Goal: Navigation & Orientation: Understand site structure

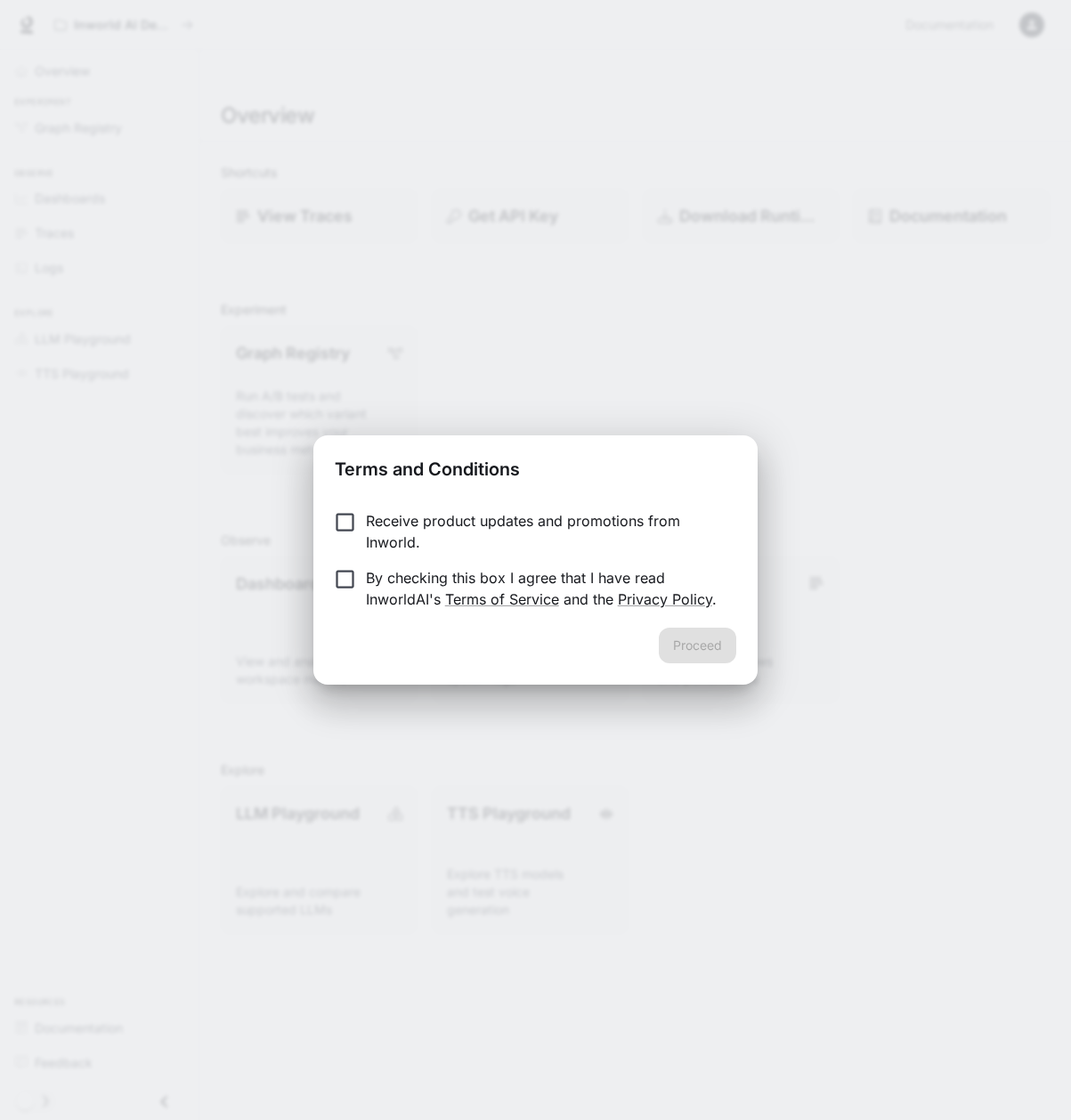
click at [478, 517] on p "Receive product updates and promotions from Inworld." at bounding box center [544, 531] width 356 height 43
click at [387, 576] on p "By checking this box I agree that I have read InworldAI's Terms of Service and …" at bounding box center [544, 588] width 356 height 43
click at [690, 635] on button "Proceed" at bounding box center [697, 645] width 77 height 36
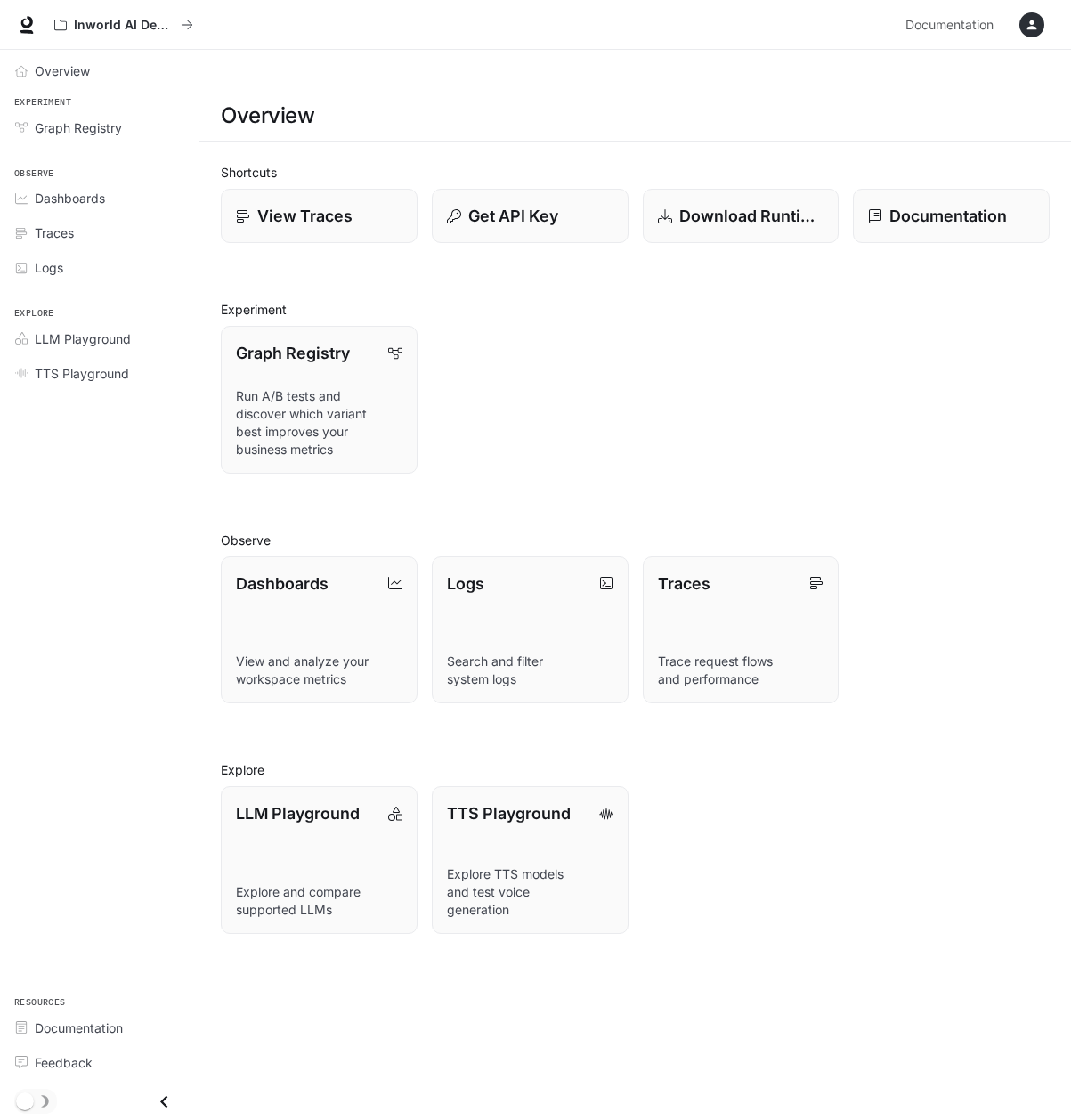
click at [759, 28] on div "Inworld AI Demos" at bounding box center [471, 25] width 851 height 36
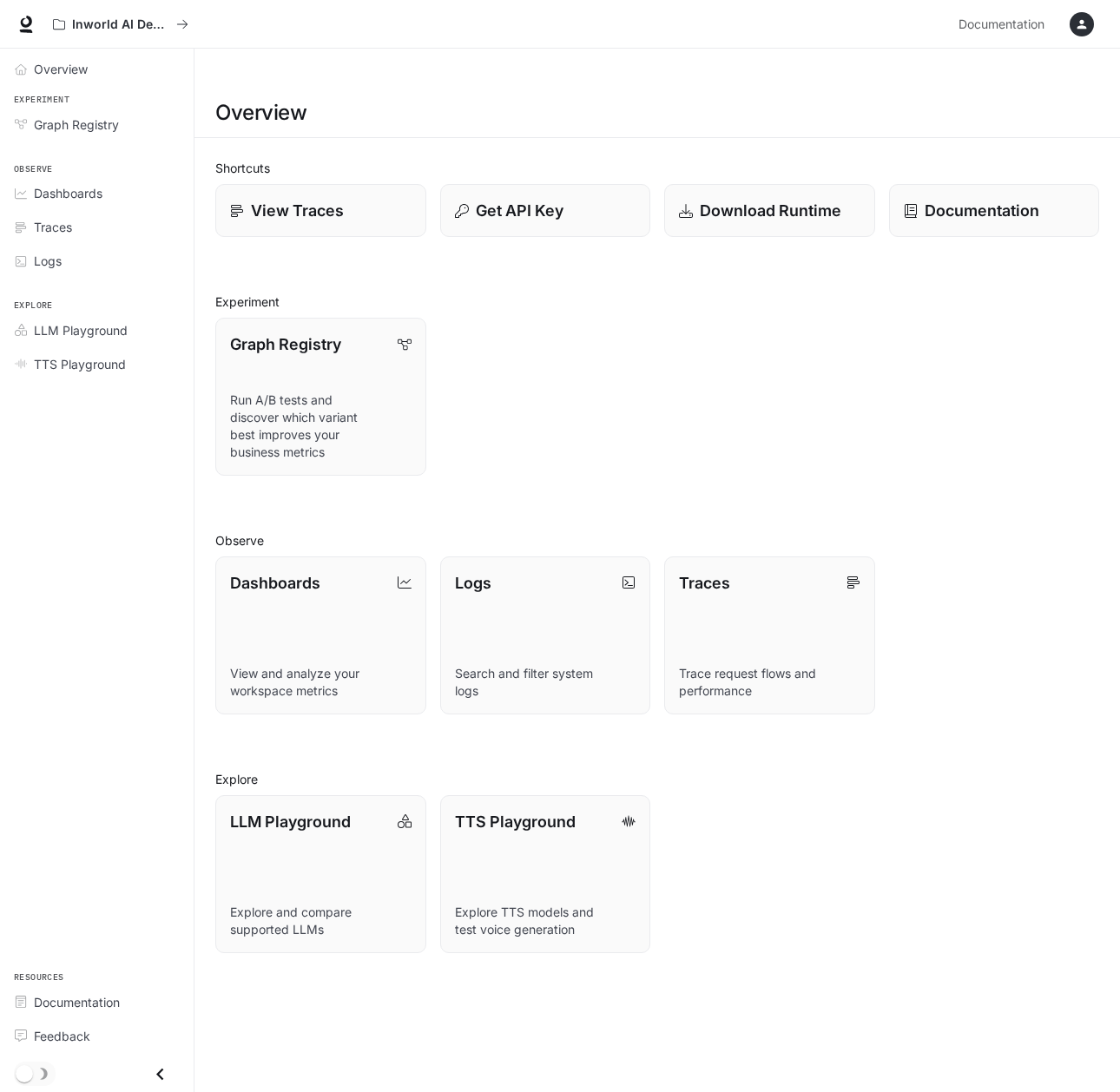
click at [657, 304] on div "Graph Registry Run A/B tests and discover which variant best improves your busi…" at bounding box center [650, 390] width 898 height 172
drag, startPoint x: 478, startPoint y: 94, endPoint x: 407, endPoint y: 137, distance: 83.0
click at [478, 94] on section "Overview" at bounding box center [657, 113] width 926 height 49
